Goal: Check status: Check status

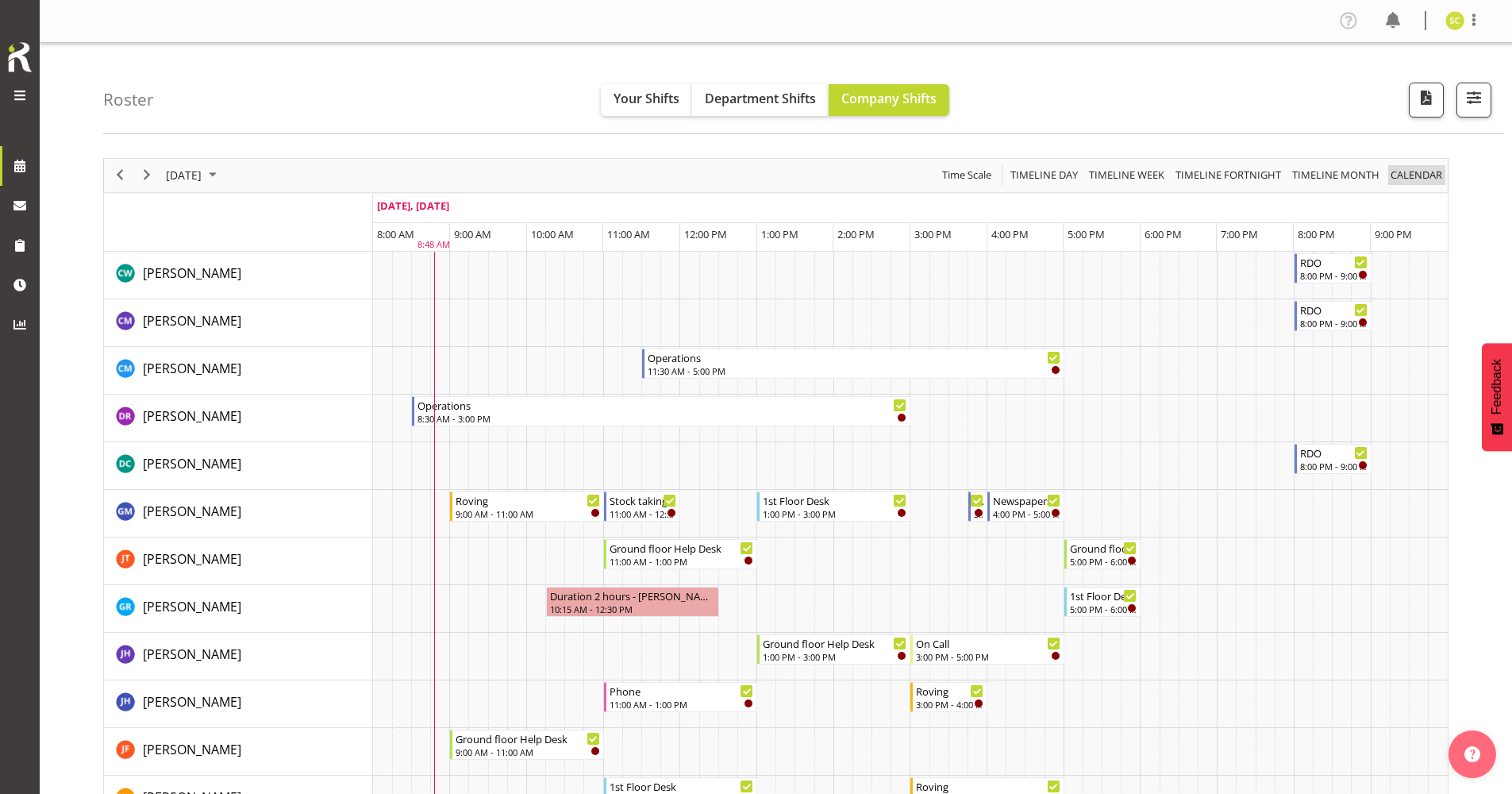
click at [1411, 173] on span "calendar" at bounding box center [1417, 175] width 55 height 20
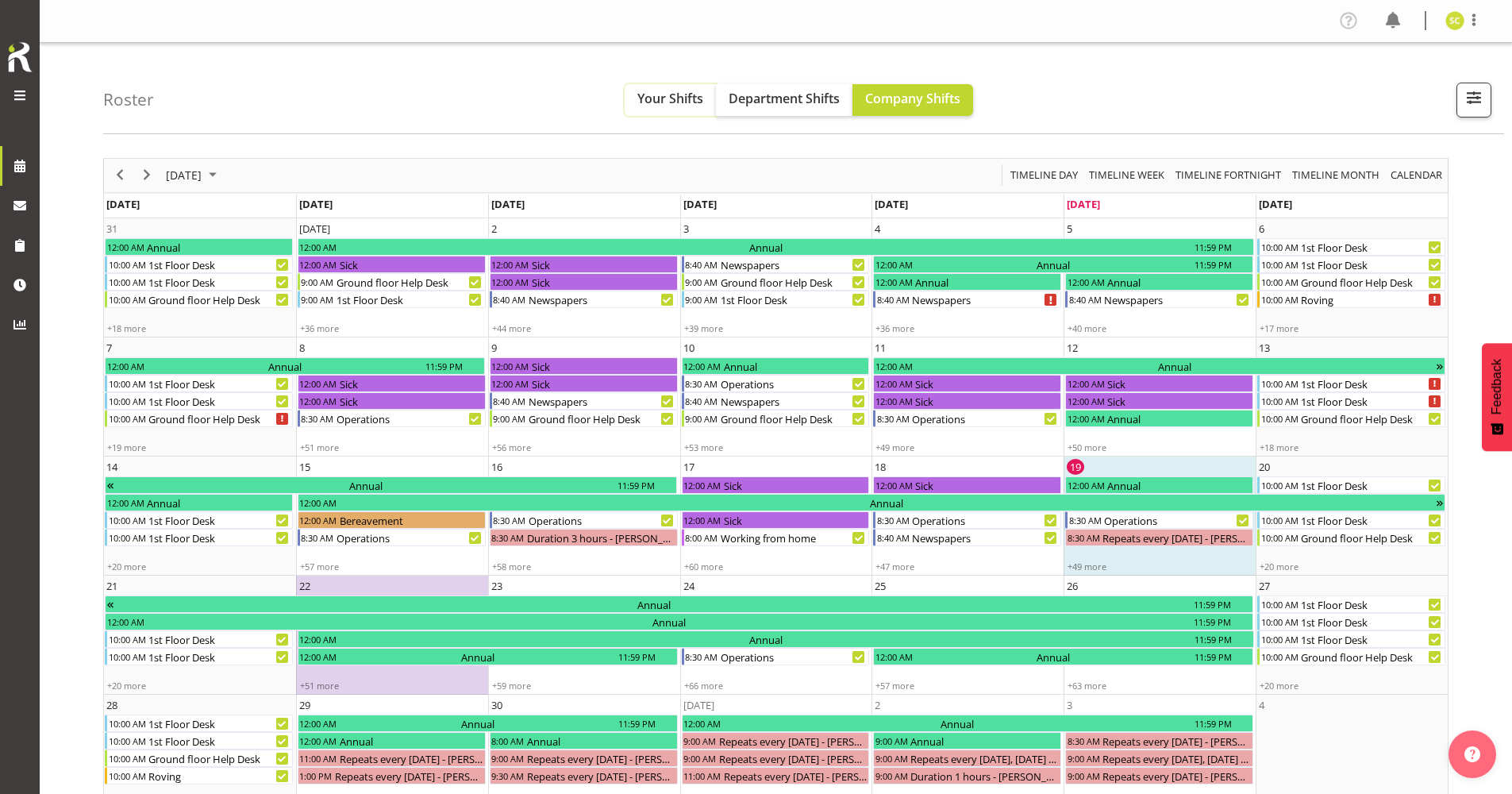
click at [675, 101] on span "Your Shifts" at bounding box center [670, 99] width 66 height 18
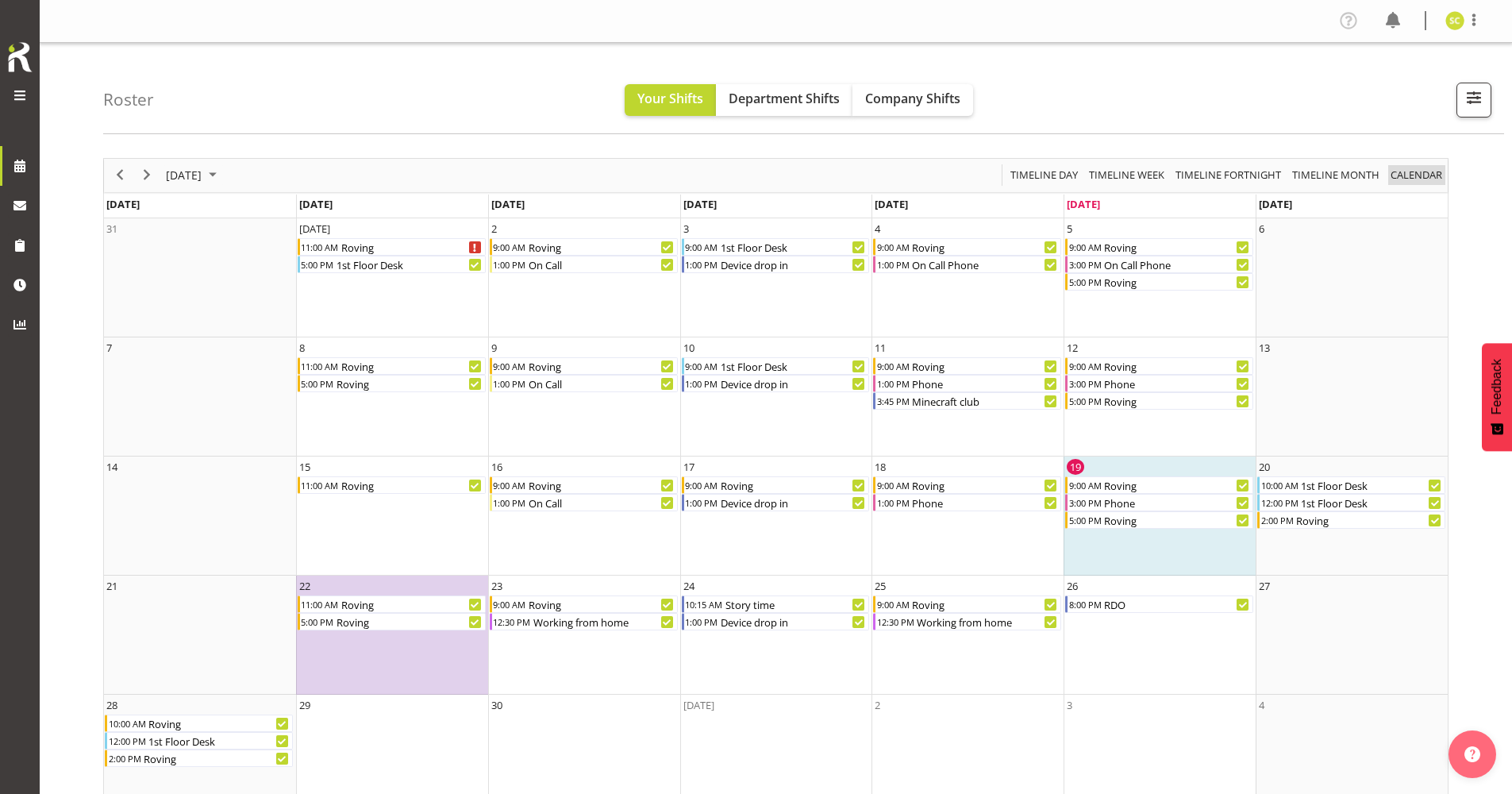
click at [1418, 174] on span "calendar" at bounding box center [1417, 175] width 55 height 20
click at [473, 623] on icon "Roving Begin From Monday, September 22, 2025 at 5:00:00 PM GMT+12:00 Ends At Mo…" at bounding box center [475, 622] width 8 height 8
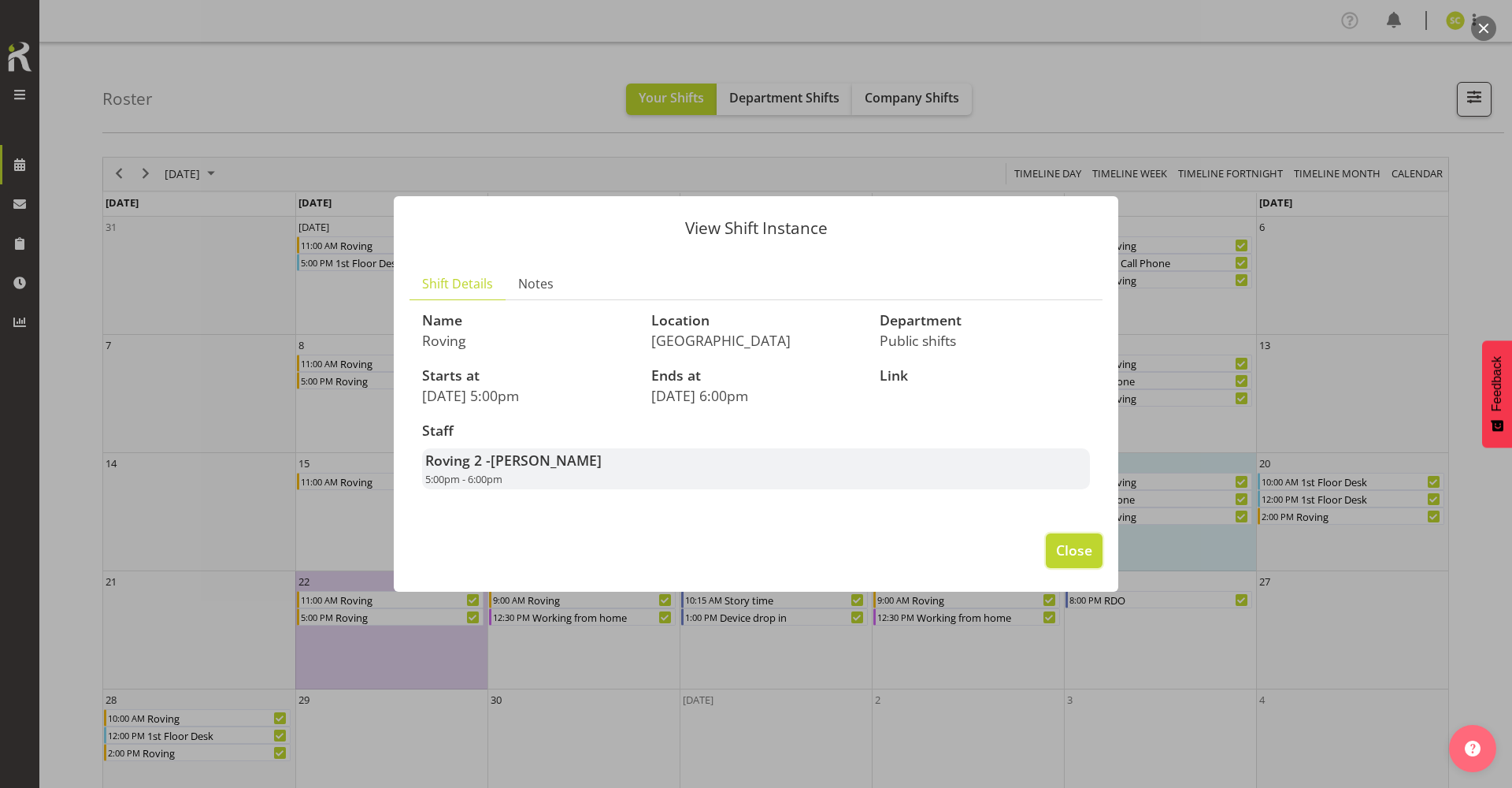
click at [1074, 553] on span "Close" at bounding box center [1074, 550] width 37 height 21
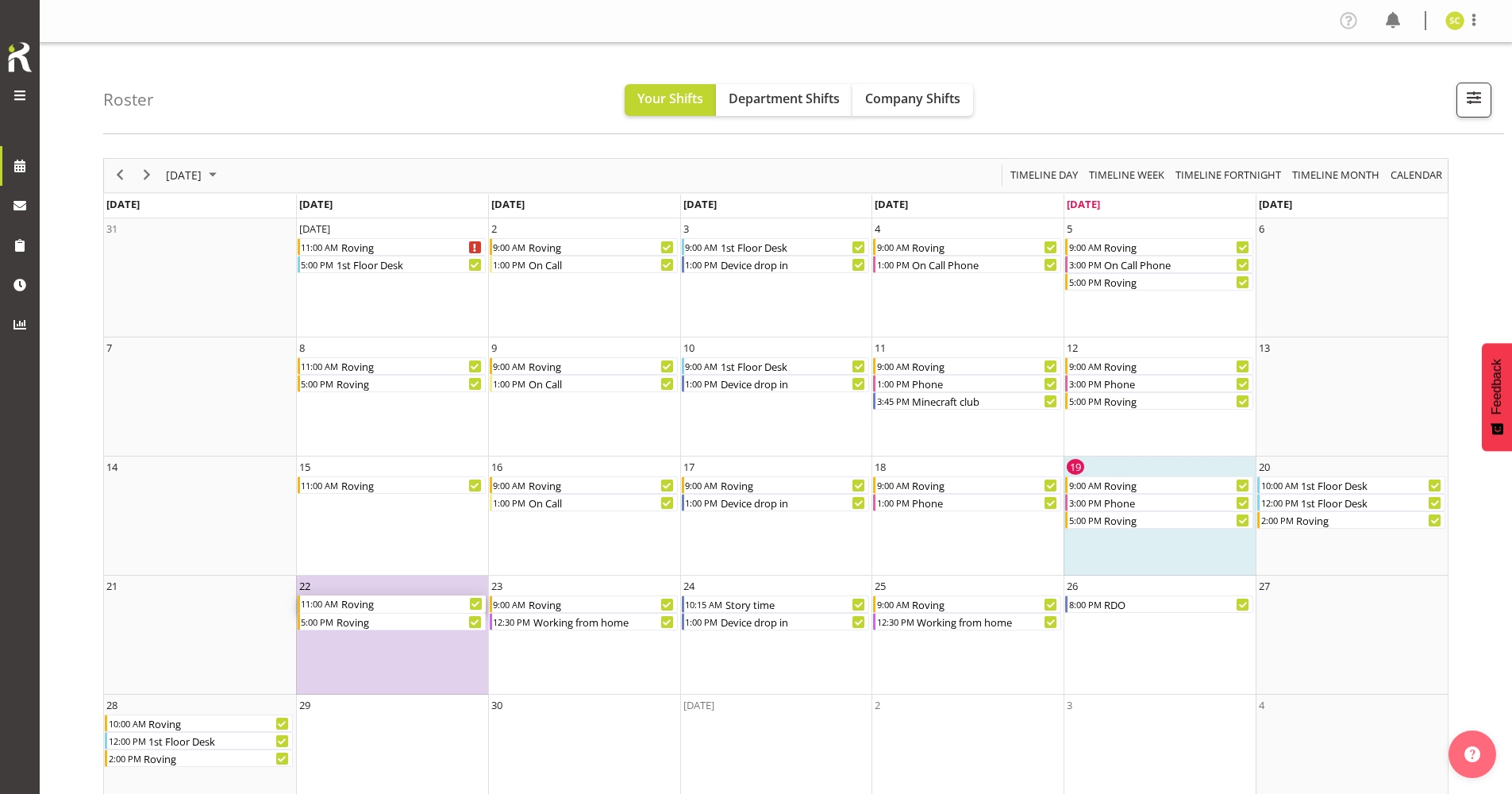
click at [473, 605] on icon "Roving Begin From Monday, September 22, 2025 at 11:00:00 AM GMT+12:00 Ends At M…" at bounding box center [475, 604] width 8 height 6
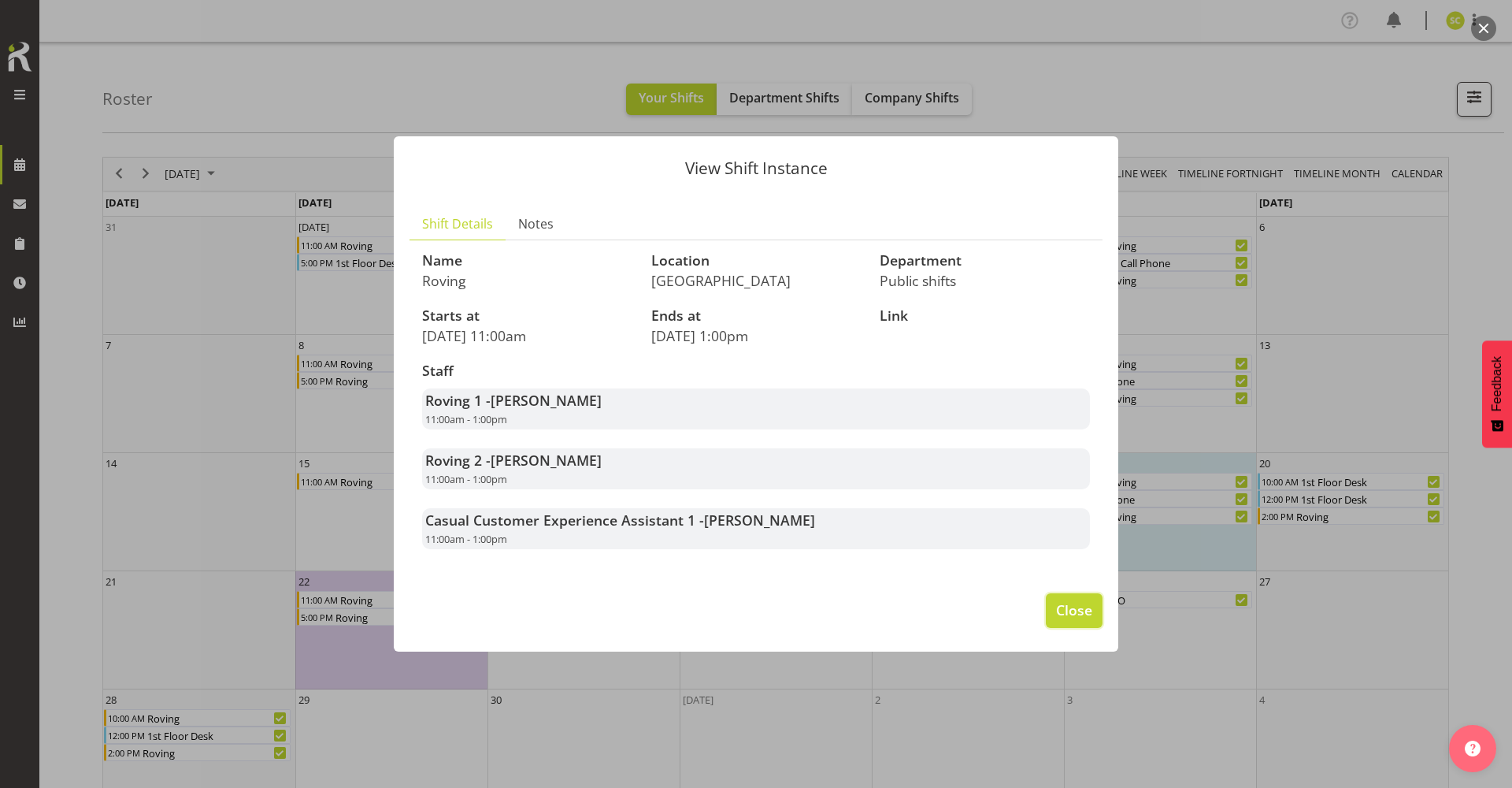
click at [1067, 610] on span "Close" at bounding box center [1074, 609] width 37 height 21
